Goal: Information Seeking & Learning: Understand process/instructions

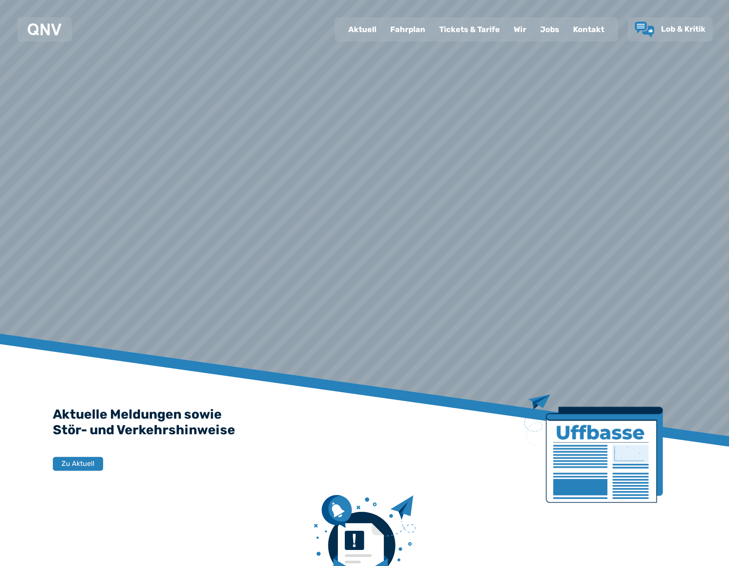
click at [406, 33] on div "Fahrplan" at bounding box center [407, 29] width 49 height 23
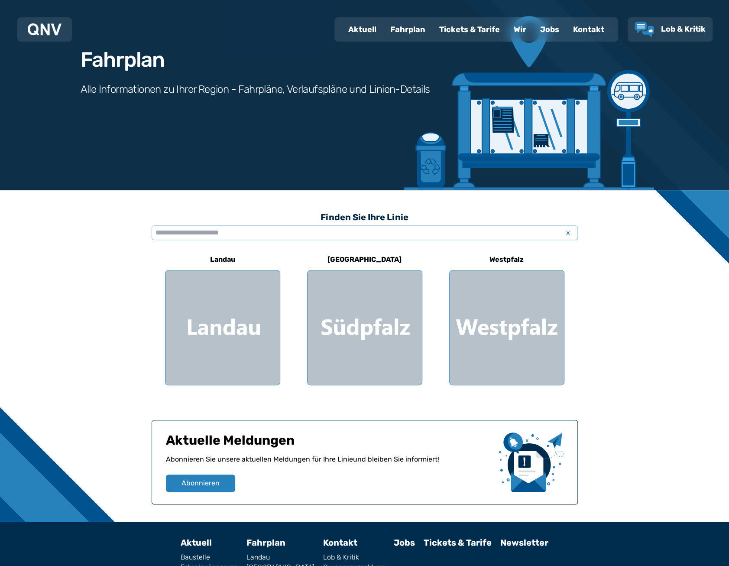
scroll to position [121, 0]
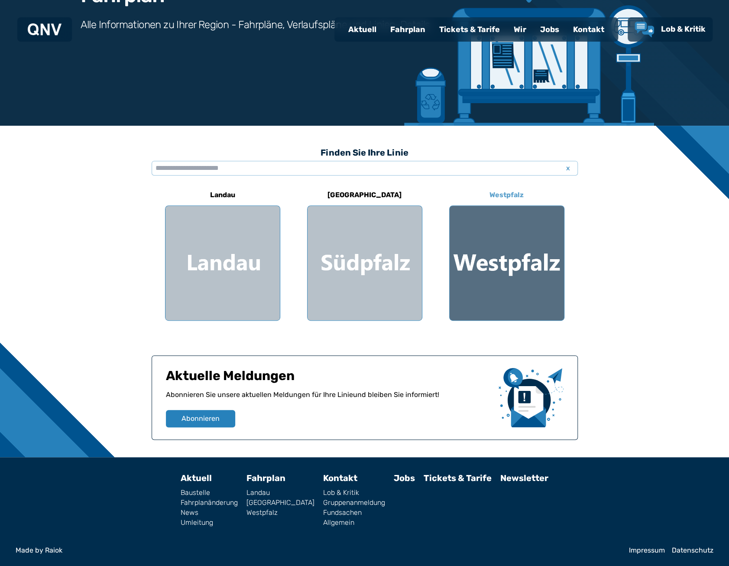
click at [502, 242] on div at bounding box center [507, 263] width 114 height 114
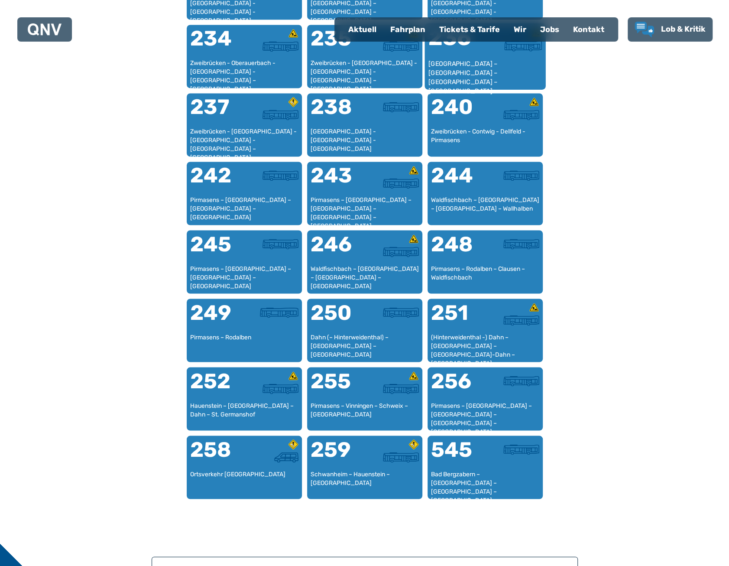
scroll to position [844, 0]
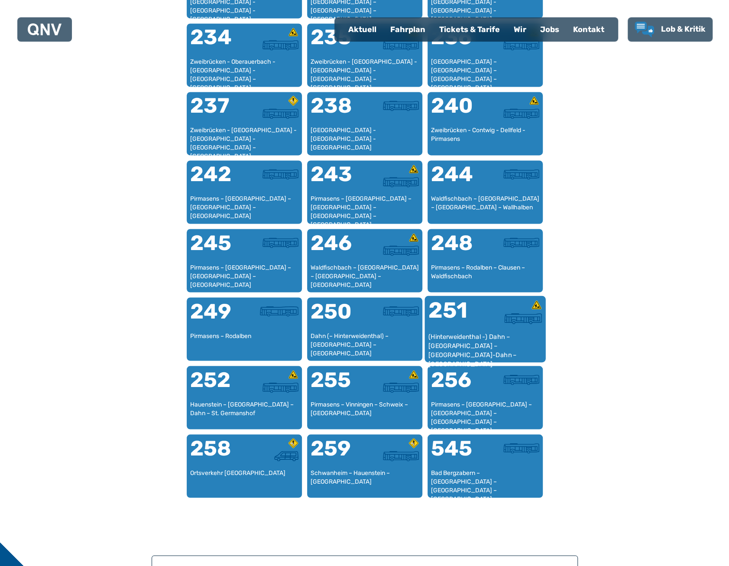
click at [472, 311] on div "251" at bounding box center [456, 315] width 57 height 32
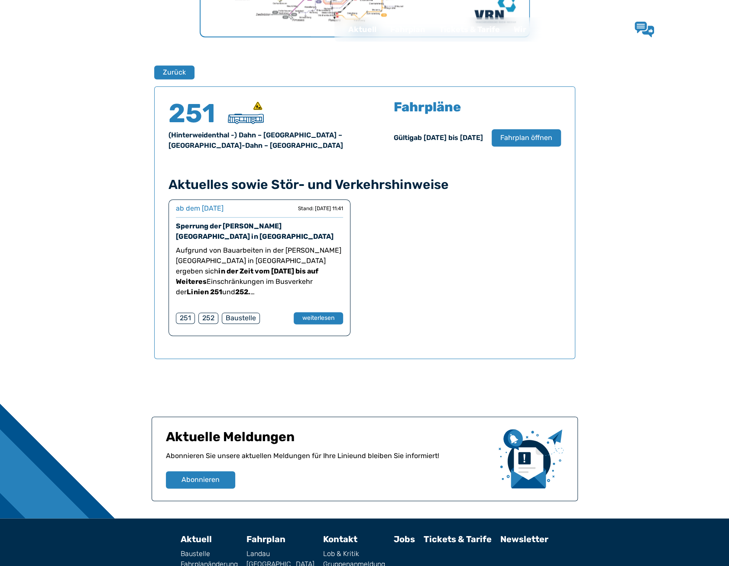
scroll to position [571, 0]
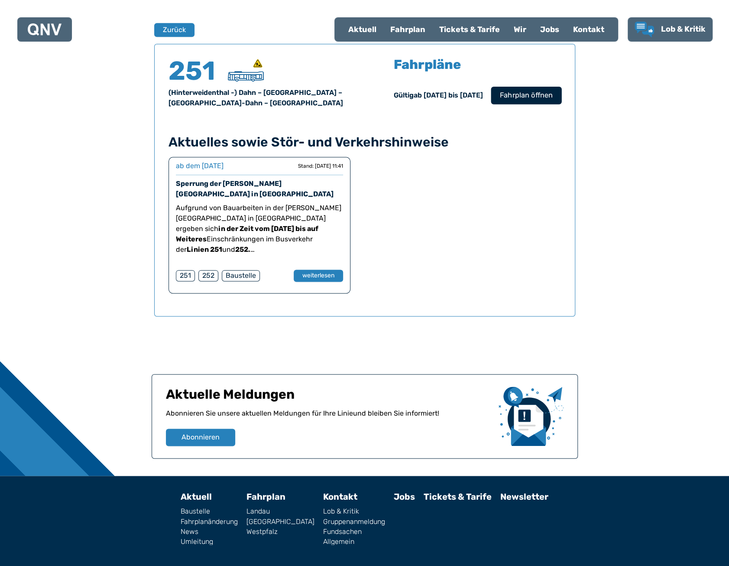
click at [526, 96] on span "Fahrplan öffnen" at bounding box center [525, 95] width 53 height 10
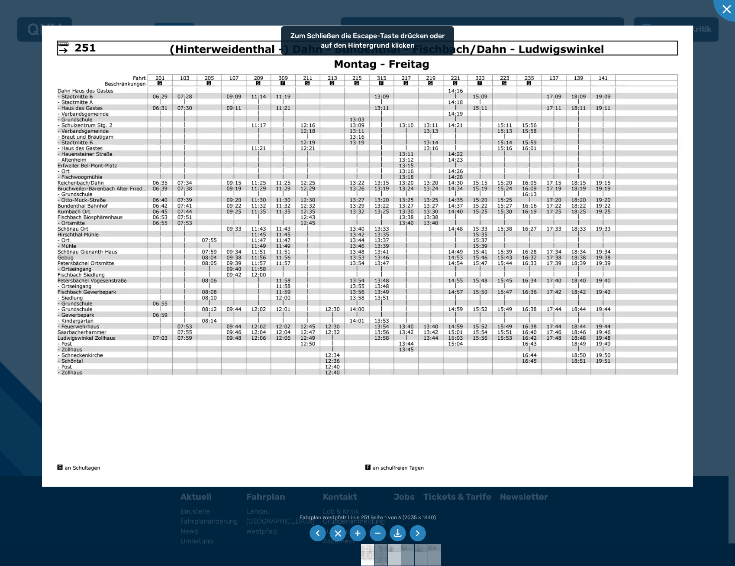
click at [392, 554] on img at bounding box center [394, 555] width 31 height 22
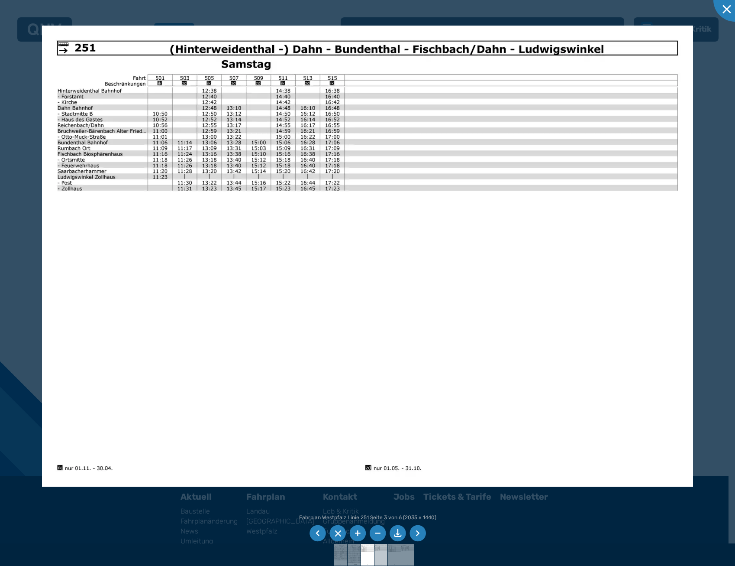
click at [380, 559] on img at bounding box center [381, 555] width 31 height 22
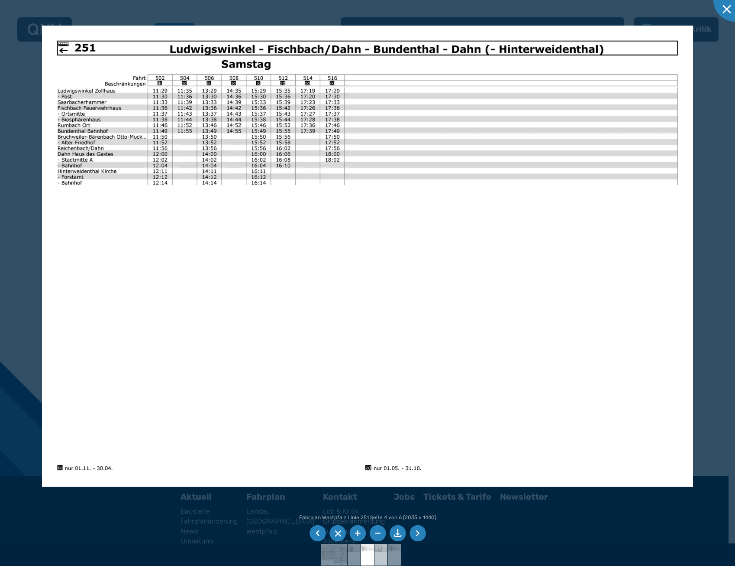
click at [379, 561] on img at bounding box center [381, 555] width 31 height 22
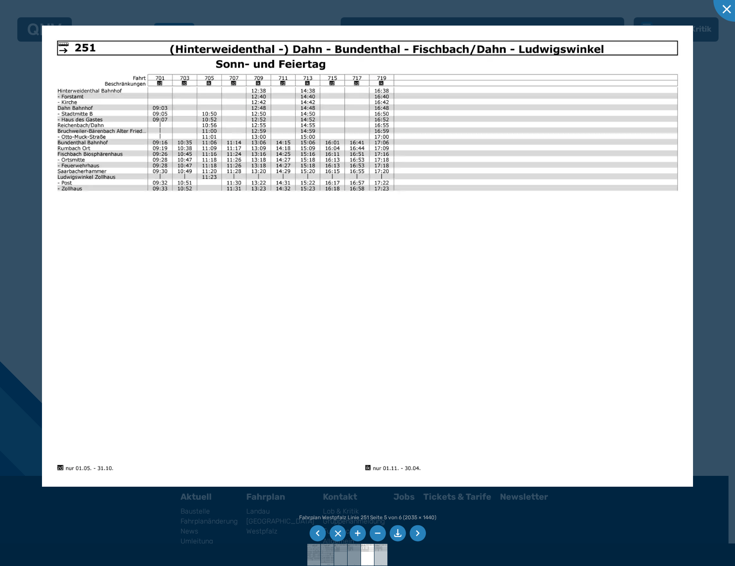
click at [384, 560] on img at bounding box center [381, 555] width 31 height 22
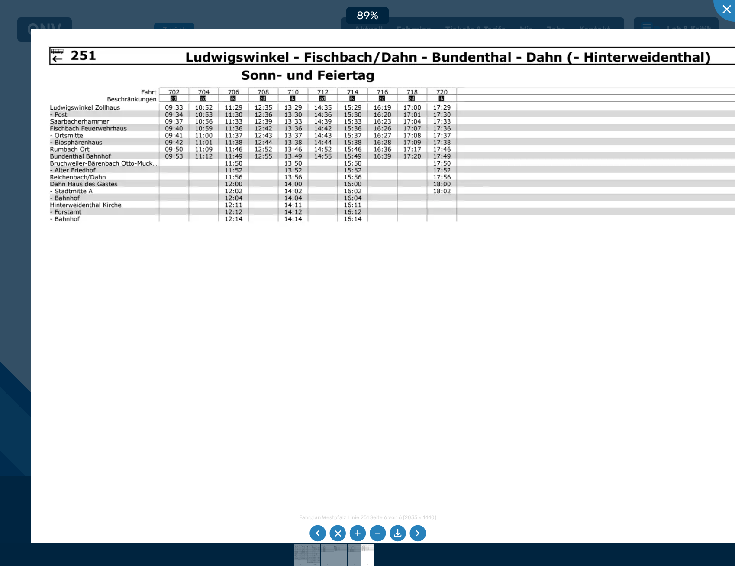
click at [250, 149] on img at bounding box center [425, 307] width 788 height 557
drag, startPoint x: 351, startPoint y: 550, endPoint x: 338, endPoint y: 533, distance: 21.3
click at [351, 551] on img at bounding box center [354, 555] width 31 height 22
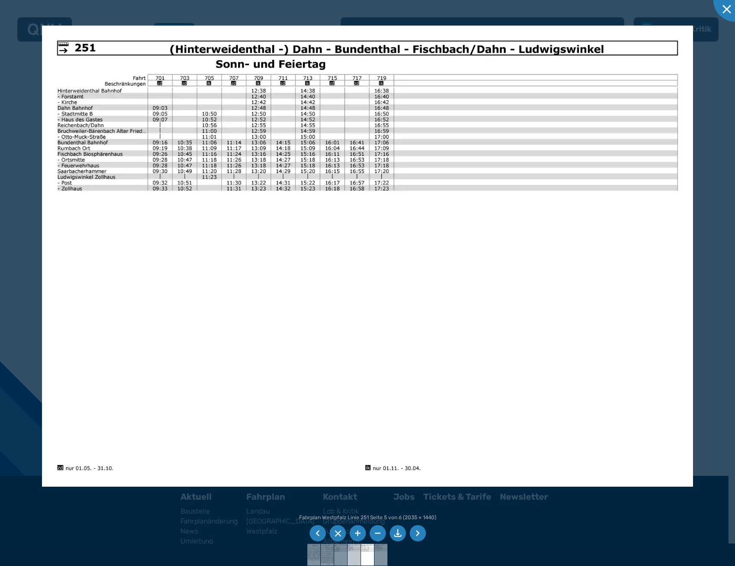
click at [352, 555] on img at bounding box center [354, 555] width 31 height 22
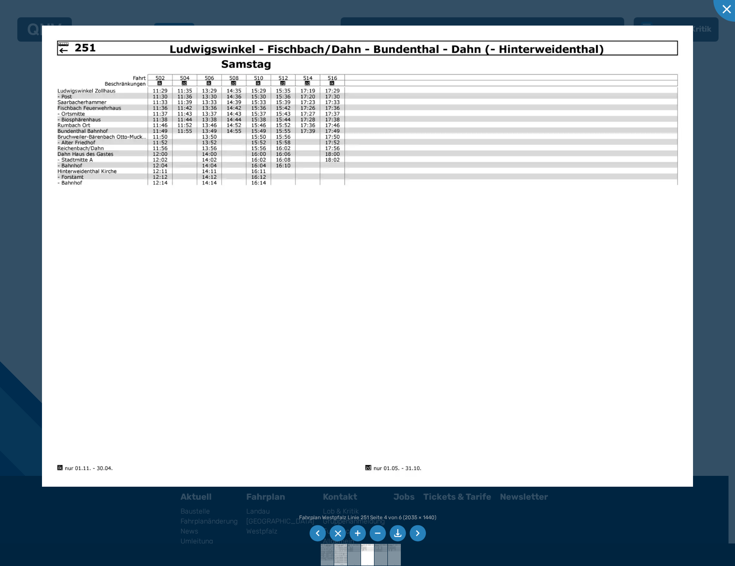
click at [346, 557] on img at bounding box center [341, 555] width 31 height 22
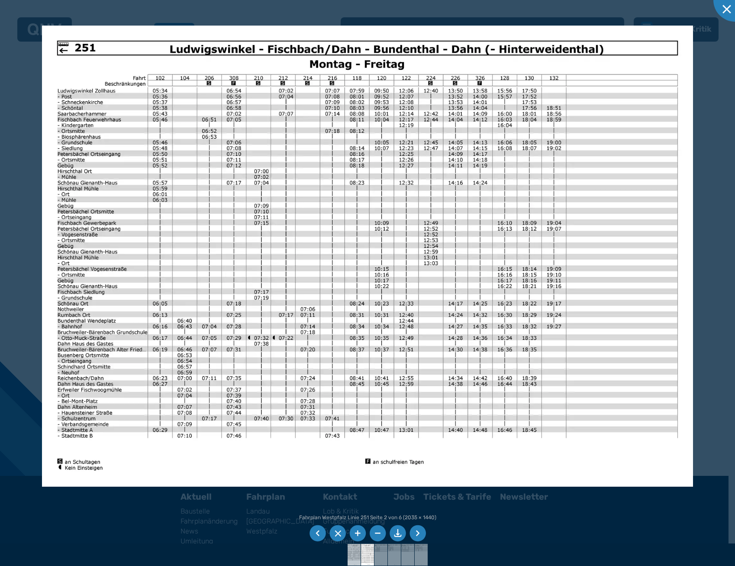
click at [351, 551] on img at bounding box center [354, 555] width 31 height 22
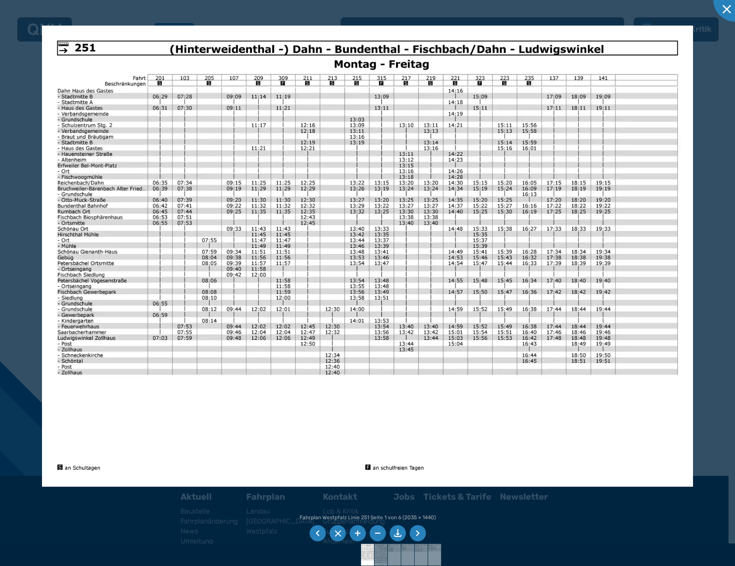
click at [239, 497] on div at bounding box center [367, 283] width 735 height 566
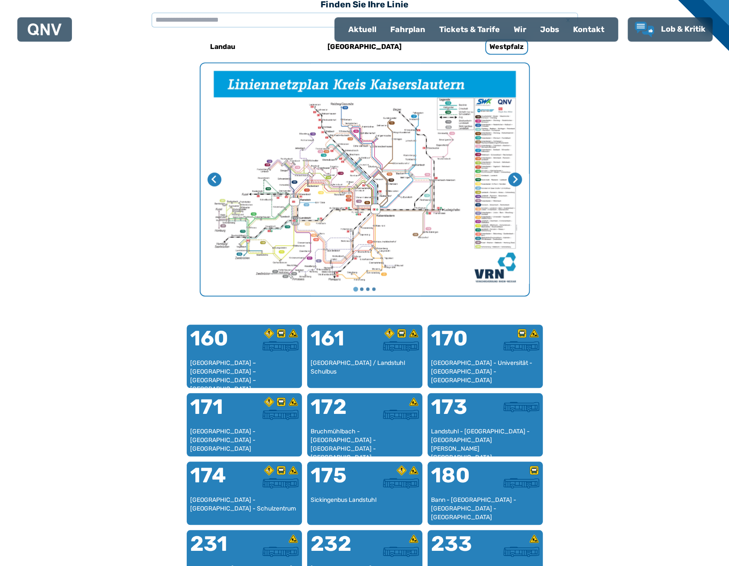
scroll to position [267, 0]
